Goal: Transaction & Acquisition: Purchase product/service

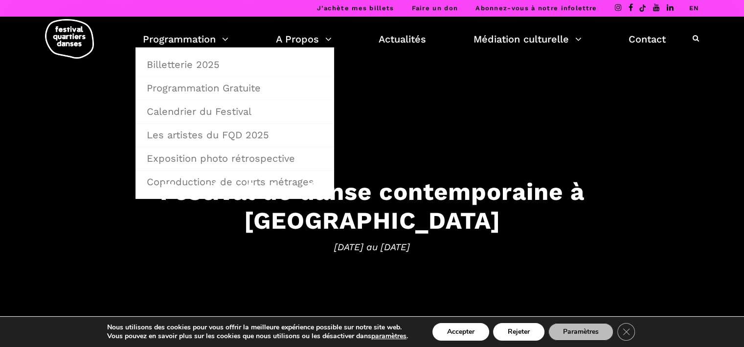
click at [248, 135] on link "Les artistes du FQD 2025" at bounding box center [235, 135] width 188 height 23
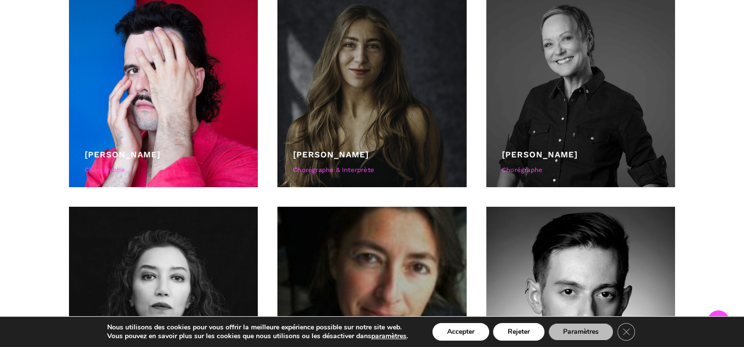
scroll to position [729, 0]
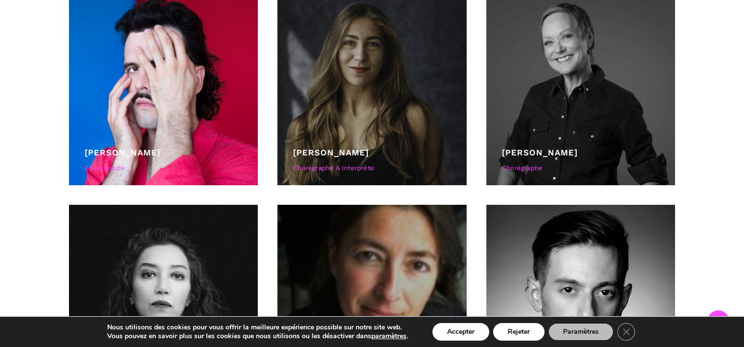
click at [166, 55] on div at bounding box center [163, 90] width 189 height 189
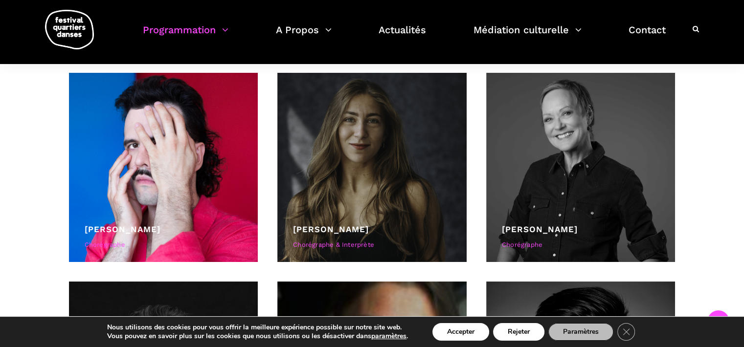
scroll to position [652, 0]
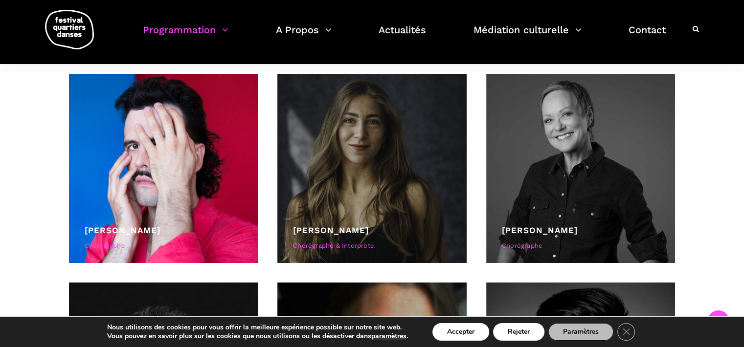
click at [169, 158] on div at bounding box center [163, 168] width 189 height 189
click at [470, 338] on button "Accepter" at bounding box center [460, 332] width 57 height 18
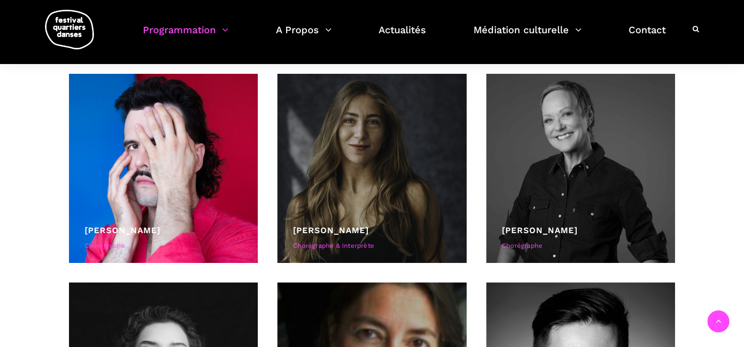
click at [213, 198] on div at bounding box center [163, 168] width 189 height 189
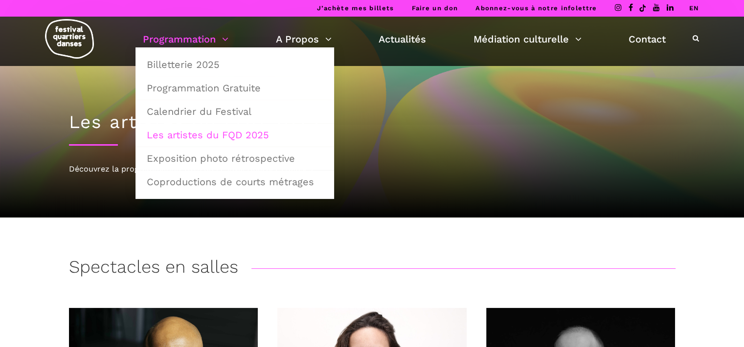
click at [179, 61] on link "Billetterie 2025" at bounding box center [235, 64] width 188 height 23
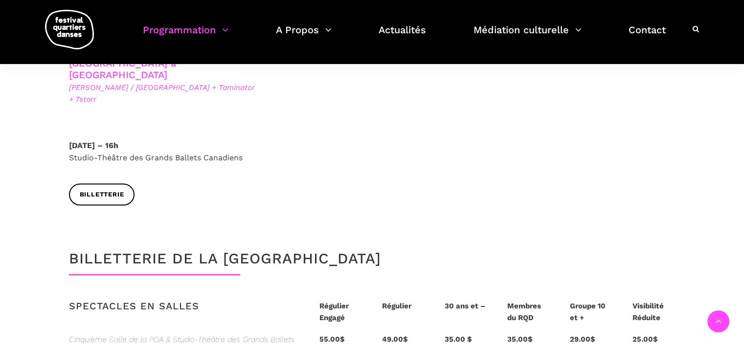
scroll to position [1881, 0]
